Goal: Task Accomplishment & Management: Complete application form

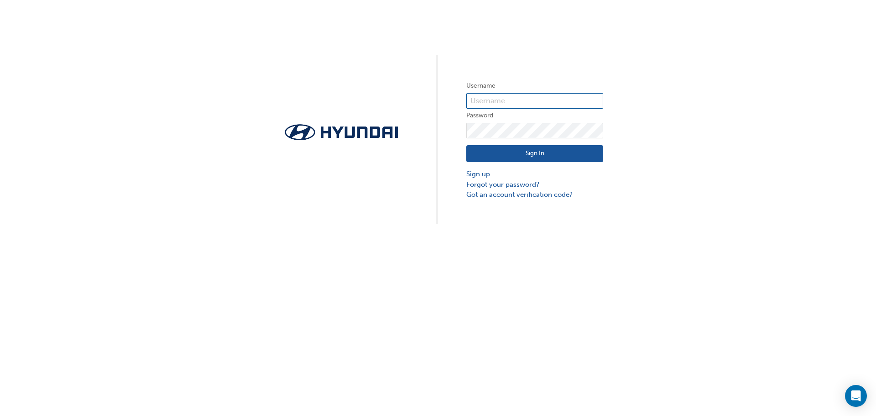
click at [486, 107] on input "text" at bounding box center [534, 101] width 137 height 16
type input "d"
type input "HAU4828V81"
click button "Sign In" at bounding box center [534, 153] width 137 height 17
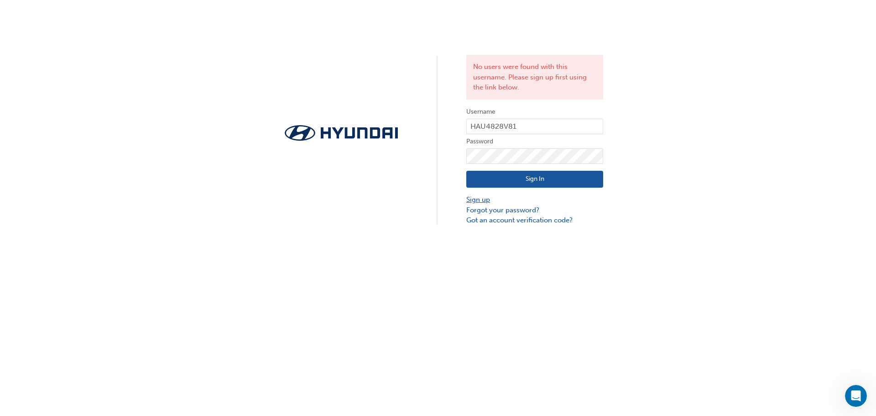
click at [480, 198] on link "Sign up" at bounding box center [534, 199] width 137 height 10
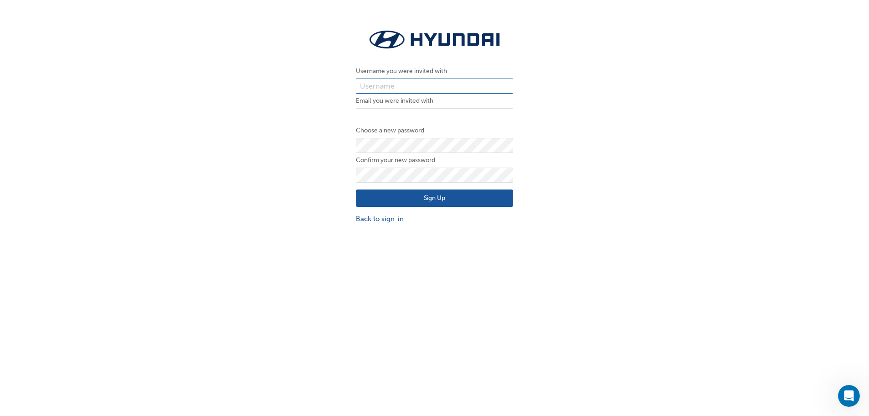
click at [392, 88] on input "text" at bounding box center [434, 86] width 157 height 16
type input "HAU4828V81"
click at [389, 115] on input "email" at bounding box center [434, 116] width 157 height 16
type input "[PERSON_NAME][EMAIL_ADDRESS][DOMAIN_NAME]"
click button "Sign Up" at bounding box center [434, 197] width 157 height 17
